Goal: Transaction & Acquisition: Purchase product/service

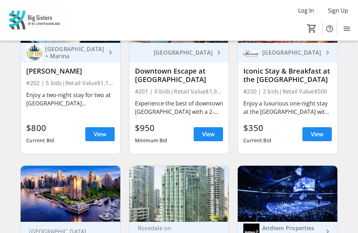
scroll to position [298, 0]
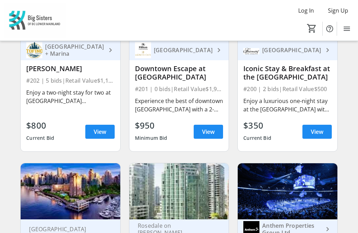
click at [297, 118] on div "Hotel Fairmont Vancouver keyboard_arrow_right Iconic Stay & Breakfast at the Fa…" at bounding box center [287, 95] width 99 height 111
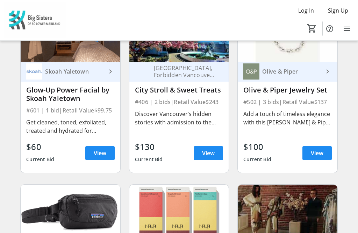
scroll to position [1699, 0]
click at [79, 122] on div "Get cleaned, toned, exfoliated, treated and hydrated for completely skoah-cised…" at bounding box center [70, 126] width 88 height 17
click at [79, 125] on div "Get cleaned, toned, exfoliated, treated and hydrated for completely skoah-cised…" at bounding box center [70, 126] width 88 height 17
click at [63, 126] on div "Get cleaned, toned, exfoliated, treated and hydrated for completely skoah-cised…" at bounding box center [70, 126] width 88 height 17
click at [96, 130] on div "Get cleaned, toned, exfoliated, treated and hydrated for completely skoah-cised…" at bounding box center [70, 126] width 88 height 17
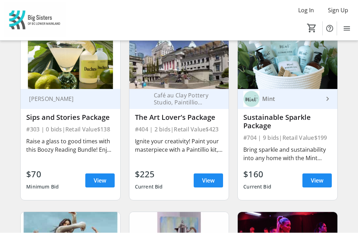
scroll to position [2566, 0]
click at [101, 179] on span "View" at bounding box center [100, 180] width 13 height 8
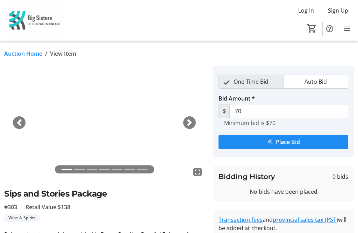
scroll to position [2566, 0]
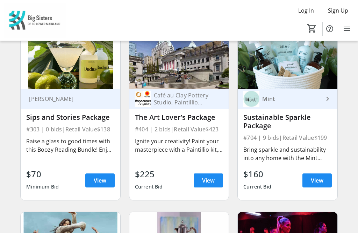
click at [340, 117] on div "Mint keyboard_arrow_right Sustainable Sparkle Package #704 | 9 bids | Retail Va…" at bounding box center [287, 116] width 109 height 179
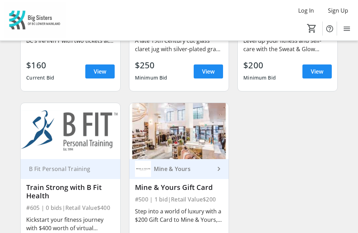
scroll to position [2889, 0]
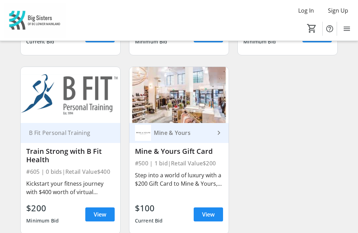
click at [206, 216] on span "View" at bounding box center [208, 214] width 13 height 8
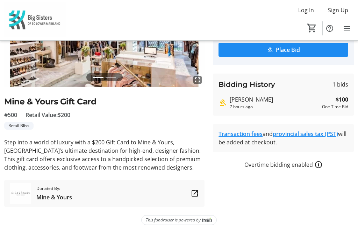
scroll to position [92, 0]
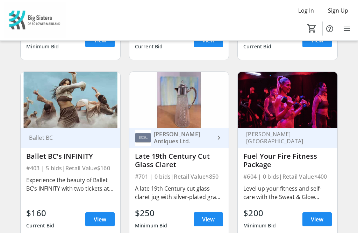
scroll to position [2706, 0]
click at [84, 180] on div "Experience the beauty of Ballet BC’s INFINITY with two tickets at the [PERSON_N…" at bounding box center [70, 184] width 88 height 17
click at [81, 180] on div "Experience the beauty of Ballet BC’s INFINITY with two tickets at the [PERSON_N…" at bounding box center [70, 184] width 88 height 17
click at [102, 218] on span "View" at bounding box center [100, 219] width 13 height 8
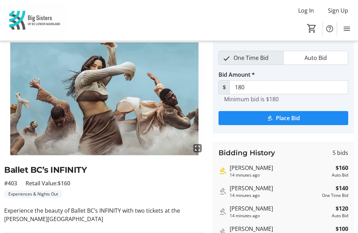
scroll to position [46, 0]
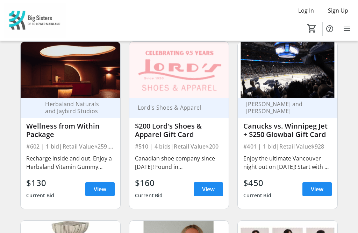
scroll to position [2030, 0]
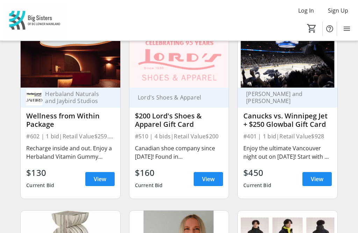
click at [280, 93] on div "[PERSON_NAME] and [PERSON_NAME]" at bounding box center [287, 98] width 99 height 20
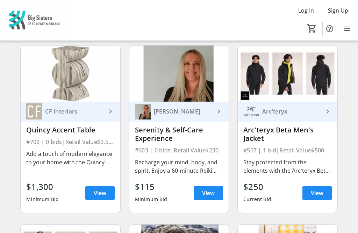
scroll to position [2195, 0]
click at [325, 88] on img at bounding box center [287, 74] width 99 height 56
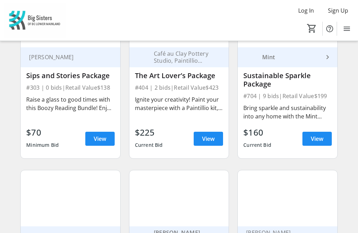
scroll to position [2607, 0]
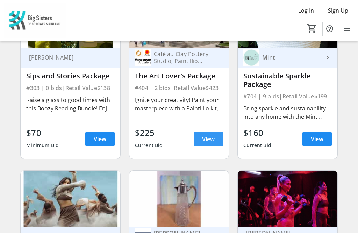
click at [219, 141] on span at bounding box center [208, 139] width 29 height 17
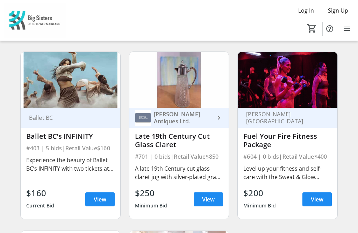
scroll to position [2722, 0]
